Goal: Task Accomplishment & Management: Use online tool/utility

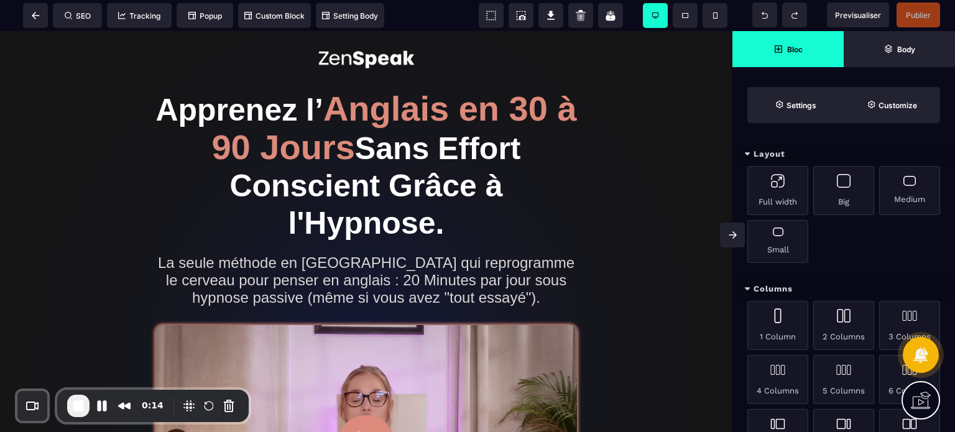
click at [729, 233] on icon at bounding box center [733, 234] width 8 height 7
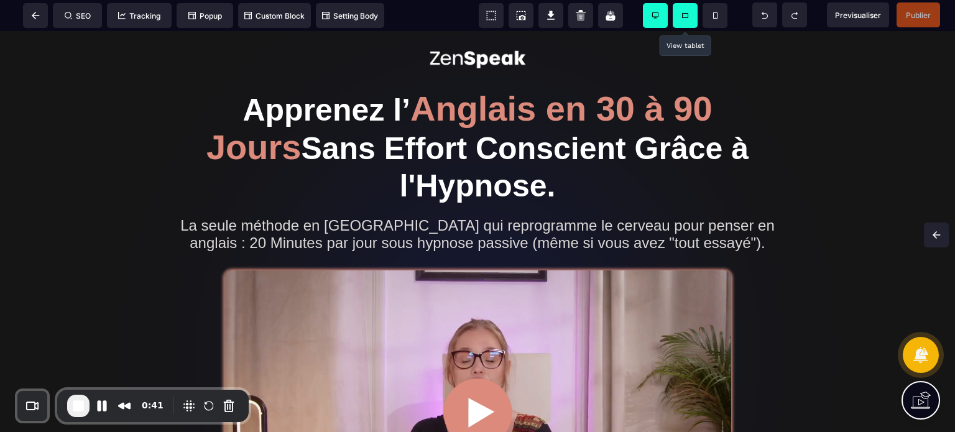
click at [686, 14] on icon at bounding box center [685, 15] width 6 height 5
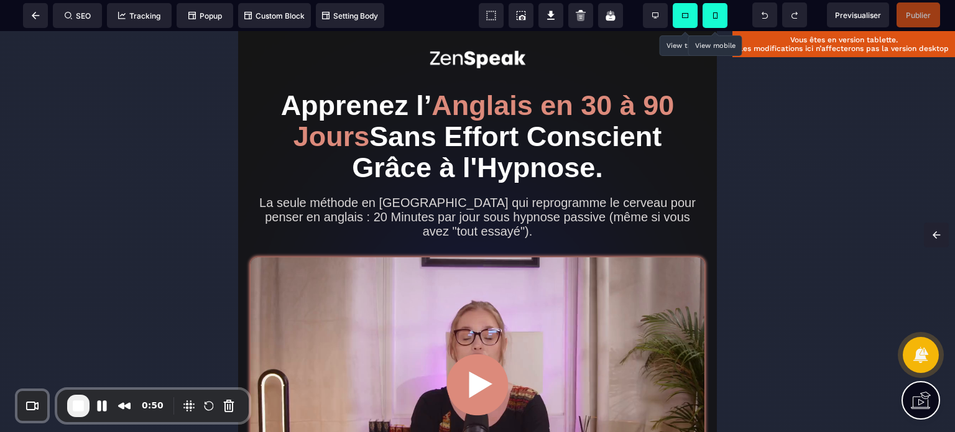
click at [713, 11] on span at bounding box center [715, 15] width 25 height 25
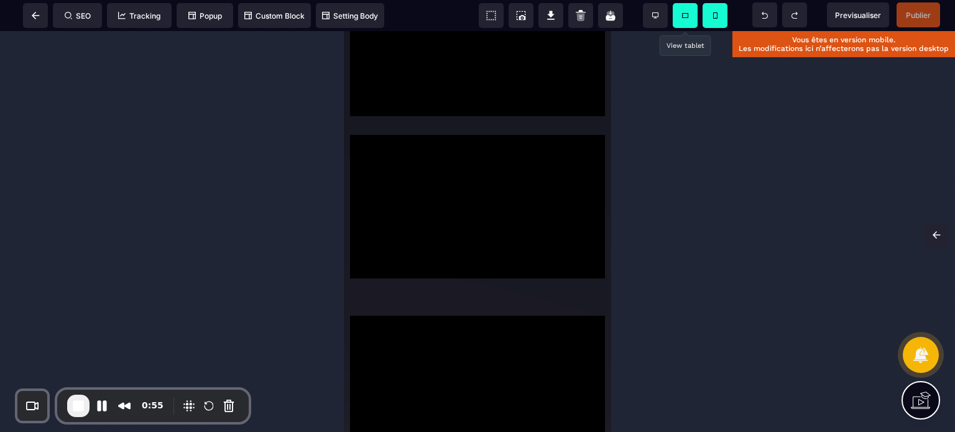
scroll to position [2470, 0]
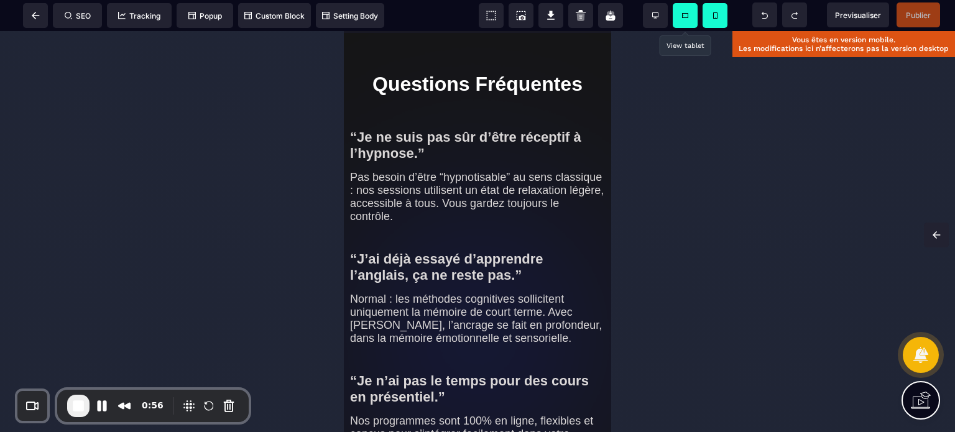
drag, startPoint x: 606, startPoint y: 69, endPoint x: 958, endPoint y: 85, distance: 352.4
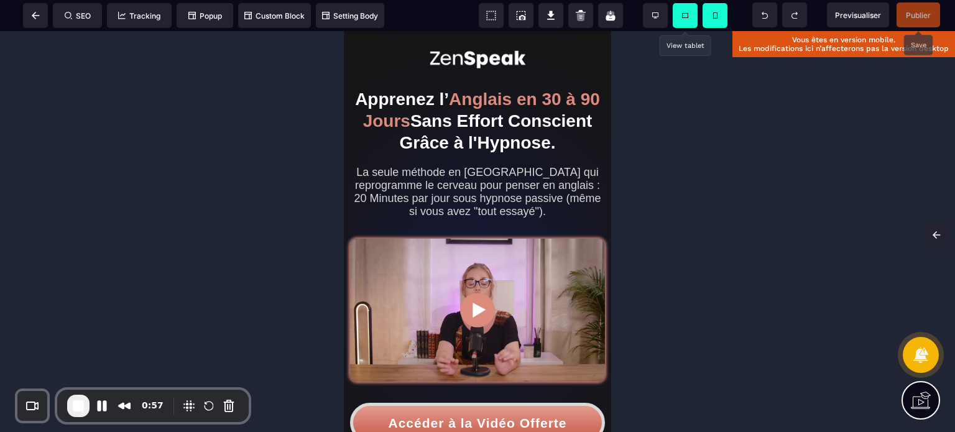
click at [901, 6] on span "Publier" at bounding box center [919, 14] width 44 height 25
click at [38, 22] on span at bounding box center [35, 15] width 25 height 25
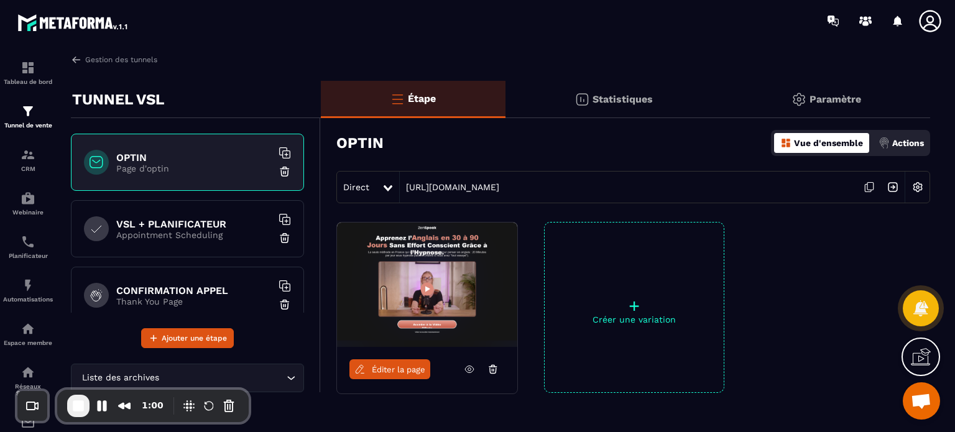
click at [192, 225] on h6 "VSL + PLANIFICATEUR" at bounding box center [193, 224] width 155 height 12
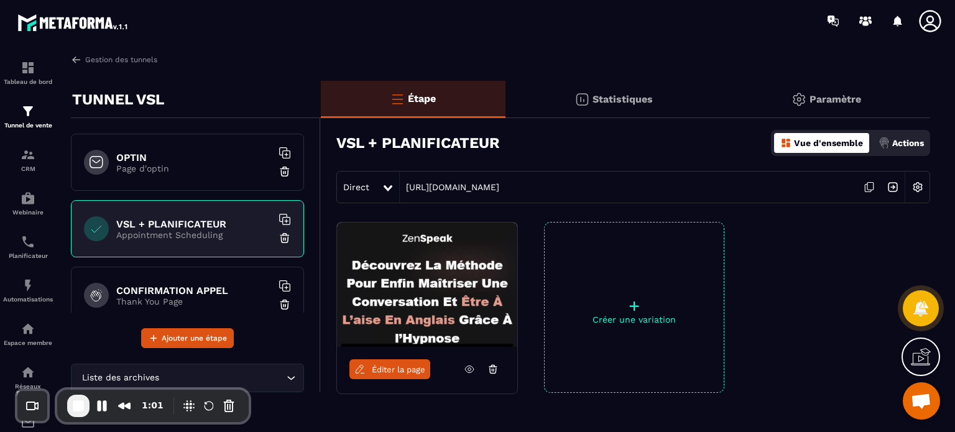
click at [389, 372] on span "Éditer la page" at bounding box center [398, 369] width 53 height 9
